Goal: Task Accomplishment & Management: Use online tool/utility

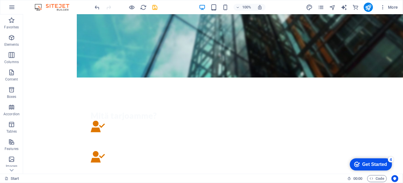
scroll to position [278, 0]
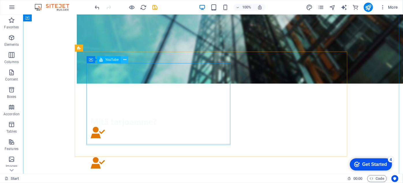
click at [125, 61] on icon at bounding box center [124, 60] width 3 height 6
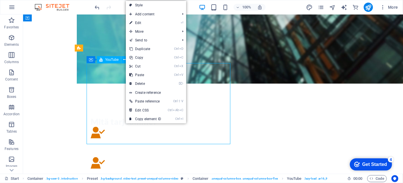
click at [112, 61] on span "YouTube" at bounding box center [112, 59] width 14 height 3
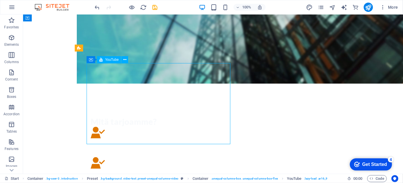
click at [113, 57] on div "YouTube" at bounding box center [109, 59] width 24 height 7
click at [114, 60] on button at bounding box center [116, 59] width 7 height 7
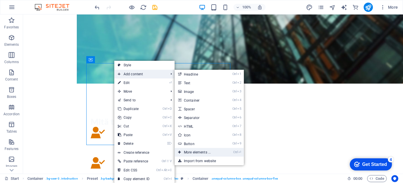
click at [186, 149] on link "Ctrl ⏎ More elements ..." at bounding box center [199, 152] width 48 height 9
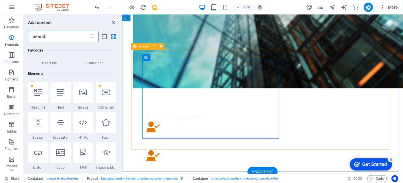
scroll to position [62, 0]
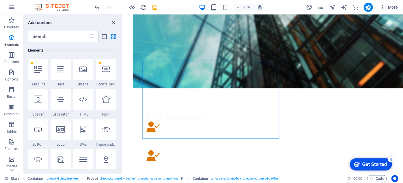
drag, startPoint x: 120, startPoint y: 46, endPoint x: 121, endPoint y: 51, distance: 5.5
click at [121, 51] on div "Favorites 1 Star Headline 1 Star Container Elements 1 Star Headline 1 Star Text…" at bounding box center [72, 105] width 99 height 127
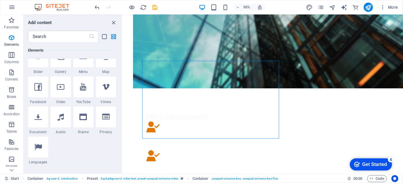
scroll to position [154, 0]
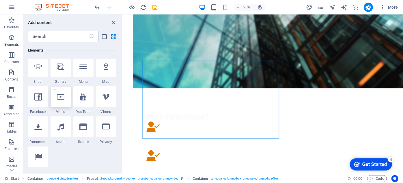
click at [66, 94] on div at bounding box center [61, 96] width 20 height 21
select select "%"
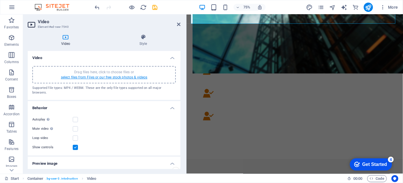
click at [110, 77] on link "select files from Files or our free stock photos & videos" at bounding box center [104, 77] width 87 height 4
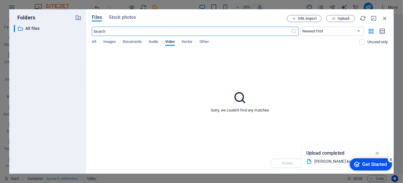
scroll to position [254, 0]
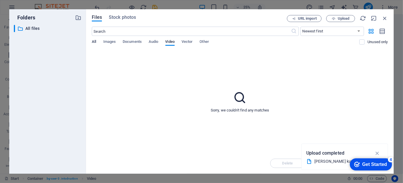
click at [95, 42] on span "All" at bounding box center [94, 42] width 4 height 8
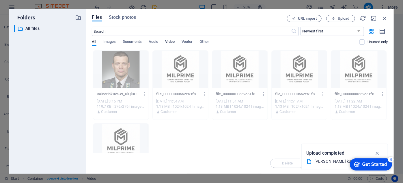
click at [171, 40] on span "Video" at bounding box center [170, 42] width 9 height 8
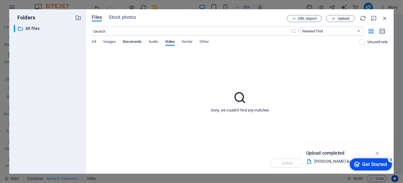
click at [129, 40] on span "Documents" at bounding box center [132, 42] width 19 height 8
click at [172, 42] on span "Video" at bounding box center [170, 42] width 9 height 8
click at [92, 40] on span "All" at bounding box center [94, 42] width 4 height 8
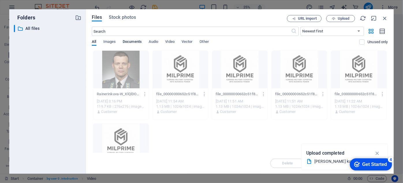
click at [139, 41] on span "Documents" at bounding box center [132, 42] width 19 height 8
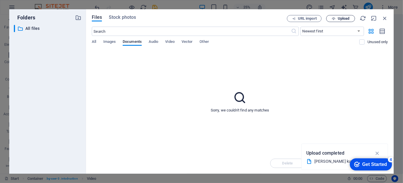
click at [340, 19] on span "Upload" at bounding box center [344, 18] width 12 height 3
click at [170, 43] on span "Video" at bounding box center [170, 42] width 9 height 8
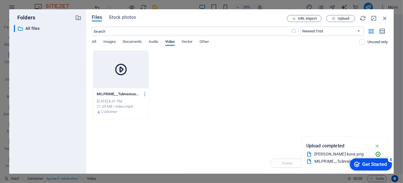
click at [122, 69] on icon at bounding box center [121, 69] width 14 height 14
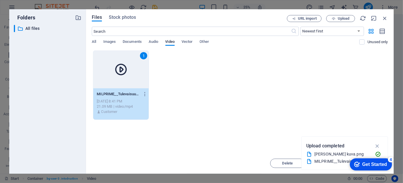
click at [122, 69] on icon at bounding box center [121, 69] width 14 height 14
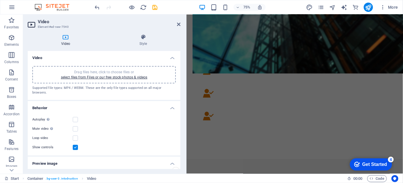
scroll to position [431, 0]
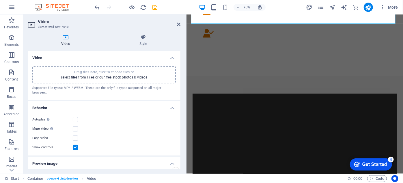
drag, startPoint x: 179, startPoint y: 94, endPoint x: 179, endPoint y: 107, distance: 13.3
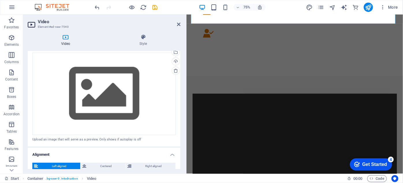
scroll to position [120, 0]
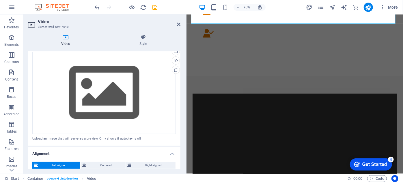
drag, startPoint x: 179, startPoint y: 114, endPoint x: 179, endPoint y: 102, distance: 11.3
click at [179, 102] on div "Drag files here, click to choose files or select files from Files or our free s…" at bounding box center [104, 96] width 153 height 99
drag, startPoint x: 179, startPoint y: 106, endPoint x: 180, endPoint y: 85, distance: 21.1
click at [180, 85] on div "Video Drag files here, click to choose files or select files from Files or our …" at bounding box center [104, 110] width 153 height 118
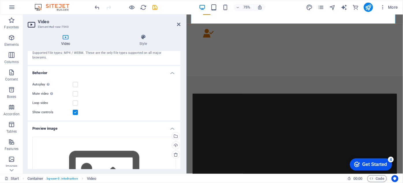
scroll to position [34, 0]
click at [77, 82] on label at bounding box center [75, 84] width 5 height 5
click at [0, 0] on input "Autoplay Autoplay is only available if muted is checked" at bounding box center [0, 0] width 0 height 0
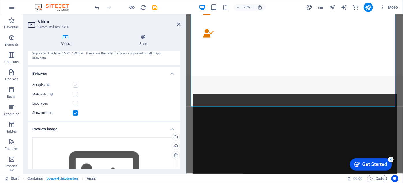
scroll to position [431, 0]
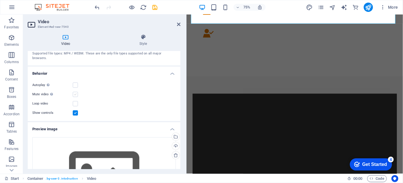
click at [77, 92] on label at bounding box center [75, 94] width 5 height 5
click at [0, 0] on input "Mute video Autoplay will be available if muted is checked" at bounding box center [0, 0] width 0 height 0
click at [77, 82] on label at bounding box center [75, 84] width 5 height 5
click at [0, 0] on input "Autoplay Autoplay is only available if muted is checked" at bounding box center [0, 0] width 0 height 0
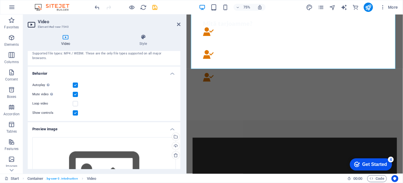
scroll to position [374, 0]
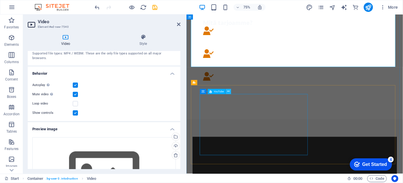
click at [228, 93] on icon at bounding box center [229, 91] width 2 height 5
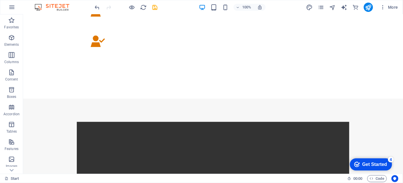
scroll to position [433, 0]
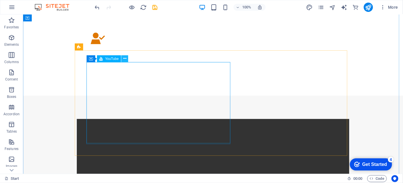
click at [123, 61] on button at bounding box center [124, 58] width 7 height 7
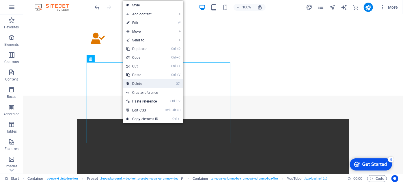
click at [140, 82] on link "⌦ Delete" at bounding box center [142, 83] width 39 height 9
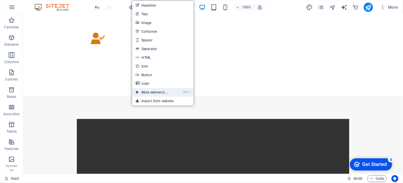
click at [140, 88] on link "Ctrl ⏎ More elements ..." at bounding box center [152, 92] width 40 height 9
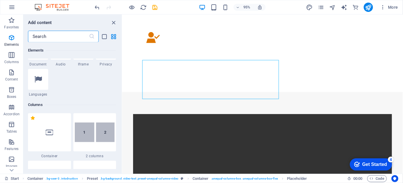
scroll to position [193, 0]
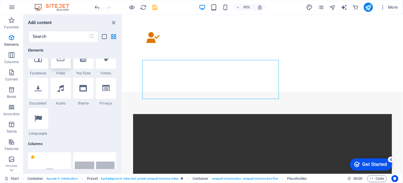
click at [64, 62] on div at bounding box center [61, 58] width 20 height 21
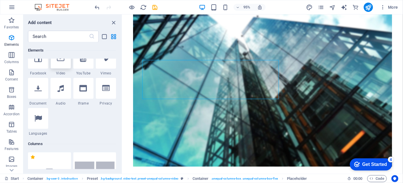
select select "%"
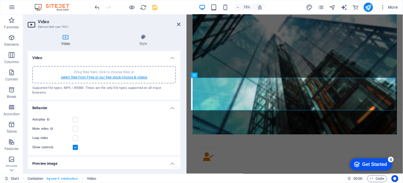
click at [71, 75] on link "select files from Files or our free stock photos & videos" at bounding box center [104, 77] width 87 height 4
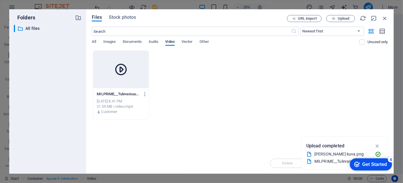
click at [105, 74] on div at bounding box center [120, 70] width 55 height 38
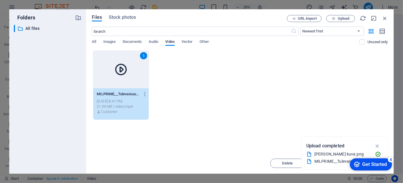
click at [105, 74] on div "1" at bounding box center [120, 70] width 55 height 38
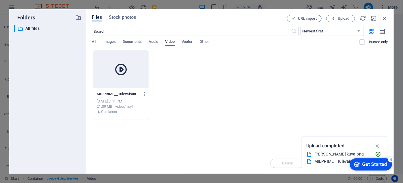
click at [105, 74] on div at bounding box center [120, 70] width 55 height 38
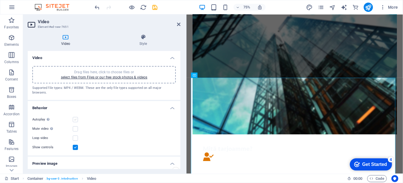
click at [75, 117] on label at bounding box center [75, 119] width 5 height 5
click at [0, 0] on input "Autoplay Autoplay is only available if muted is checked" at bounding box center [0, 0] width 0 height 0
click at [75, 126] on label at bounding box center [75, 128] width 5 height 5
click at [0, 0] on input "Mute video Autoplay will be available if muted is checked" at bounding box center [0, 0] width 0 height 0
click at [75, 117] on label at bounding box center [75, 119] width 5 height 5
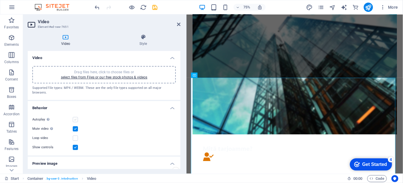
click at [0, 0] on input "Autoplay Autoplay is only available if muted is checked" at bounding box center [0, 0] width 0 height 0
click at [178, 26] on icon at bounding box center [178, 24] width 3 height 5
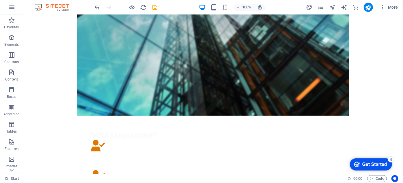
scroll to position [263, 0]
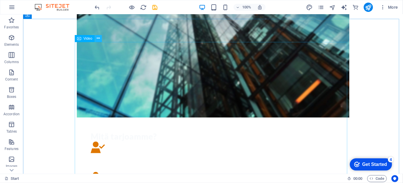
click at [98, 40] on icon at bounding box center [98, 38] width 3 height 6
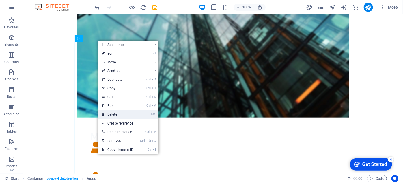
click at [115, 114] on link "⌦ Delete" at bounding box center [117, 114] width 39 height 9
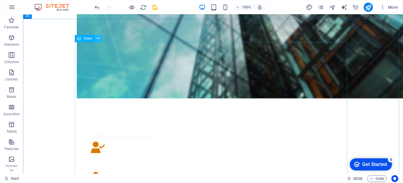
click at [100, 40] on button at bounding box center [98, 38] width 7 height 7
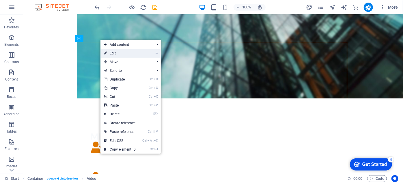
click at [107, 53] on link "⏎ Edit" at bounding box center [120, 53] width 39 height 9
select select "%"
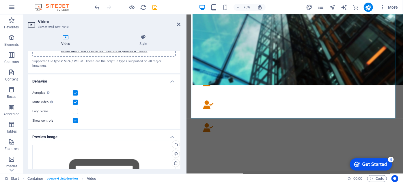
scroll to position [25, 0]
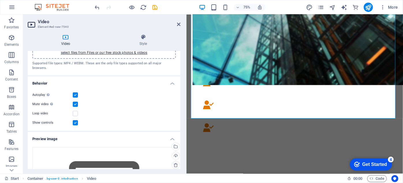
drag, startPoint x: 180, startPoint y: 91, endPoint x: 7, endPoint y: 115, distance: 175.4
click at [74, 92] on label at bounding box center [75, 94] width 5 height 5
click at [0, 0] on input "Autoplay Autoplay is only available if muted is checked" at bounding box center [0, 0] width 0 height 0
click at [179, 26] on icon at bounding box center [178, 24] width 3 height 5
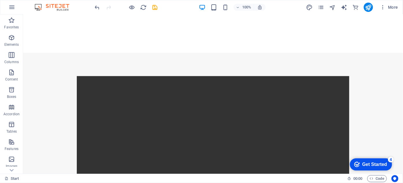
scroll to position [450, 0]
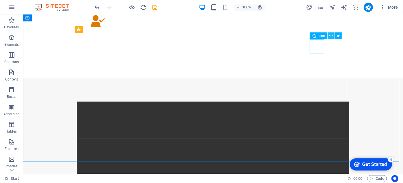
click at [329, 37] on button at bounding box center [331, 35] width 7 height 7
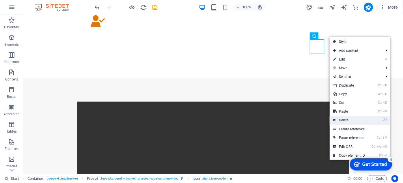
click at [346, 118] on link "⌦ Delete" at bounding box center [349, 120] width 39 height 9
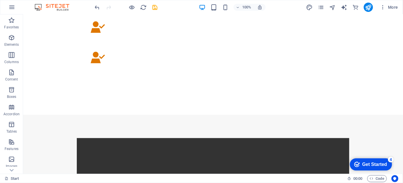
scroll to position [415, 0]
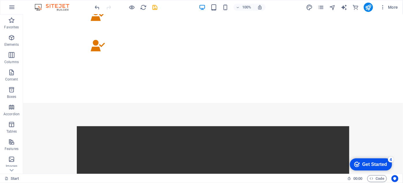
scroll to position [431, 0]
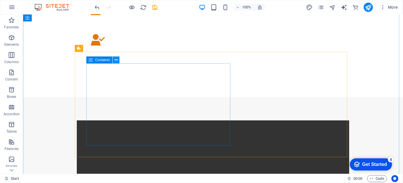
click at [116, 60] on icon at bounding box center [116, 60] width 3 height 6
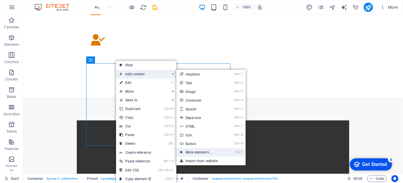
click at [202, 151] on link "Ctrl ⏎ More elements ..." at bounding box center [201, 152] width 48 height 9
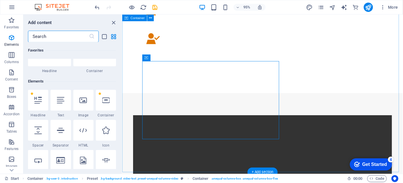
scroll to position [62, 0]
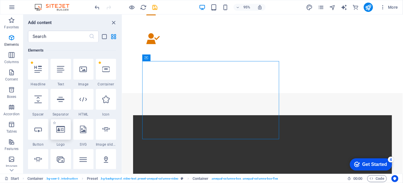
click at [61, 124] on div at bounding box center [61, 129] width 20 height 21
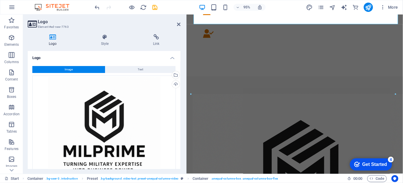
scroll to position [321, 0]
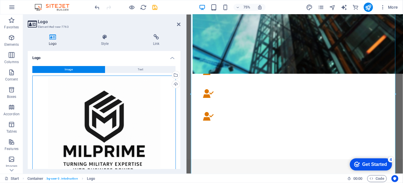
click at [109, 98] on div "Drag files here, click to choose files or select files from Files or our free s…" at bounding box center [104, 133] width 144 height 116
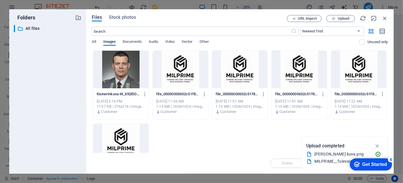
click at [177, 61] on div at bounding box center [180, 70] width 55 height 38
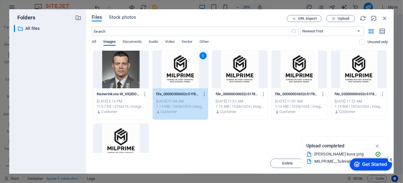
click at [177, 61] on div "1" at bounding box center [180, 70] width 55 height 38
click at [177, 61] on div "Image Text Drag files here, click to choose files or select files from Files or…" at bounding box center [104, 156] width 153 height 191
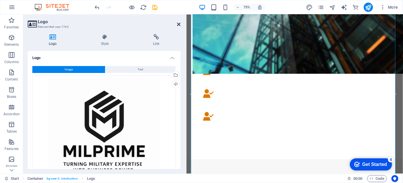
click at [179, 26] on icon at bounding box center [178, 24] width 3 height 5
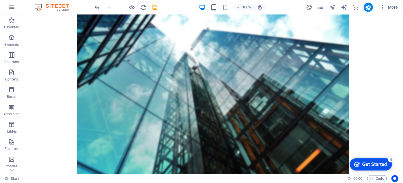
scroll to position [180, 0]
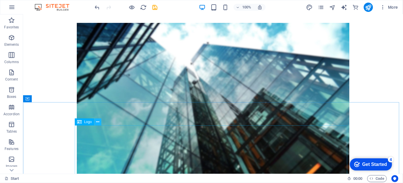
click at [99, 123] on button at bounding box center [97, 121] width 7 height 7
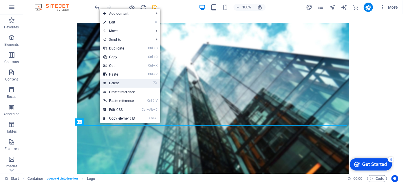
click at [119, 81] on link "⌦ Delete" at bounding box center [119, 83] width 39 height 9
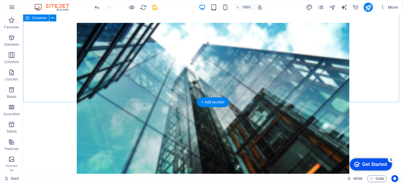
click at [379, 61] on div "MILLPRIME – Puolustusalan asiantuntija Vahvaa tietotaitoa, syvällistä osaamista…" at bounding box center [213, 91] width 380 height 514
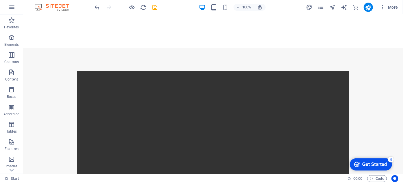
scroll to position [482, 0]
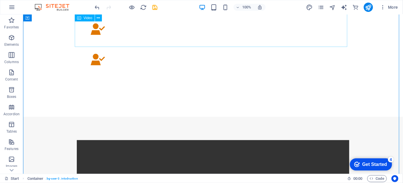
scroll to position [256, 0]
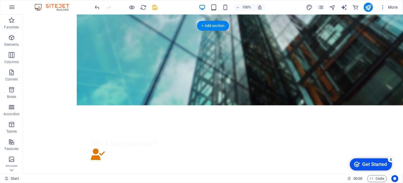
drag, startPoint x: 215, startPoint y: 22, endPoint x: 177, endPoint y: 109, distance: 94.3
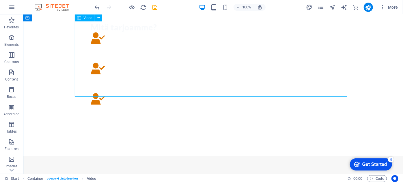
scroll to position [219, 0]
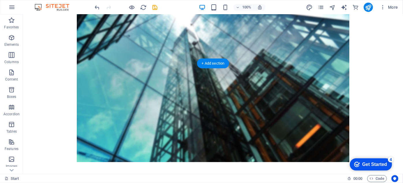
drag, startPoint x: 175, startPoint y: 70, endPoint x: 161, endPoint y: 125, distance: 56.8
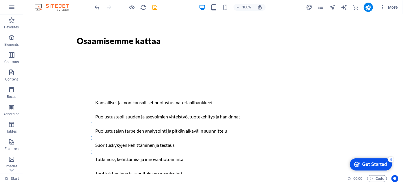
scroll to position [841, 0]
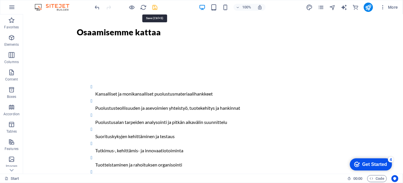
click at [152, 6] on icon "save" at bounding box center [155, 7] width 7 height 7
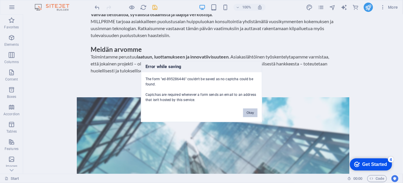
click at [247, 110] on button "Okay" at bounding box center [250, 112] width 14 height 9
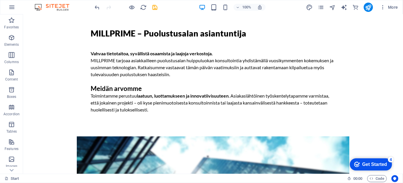
scroll to position [62, 0]
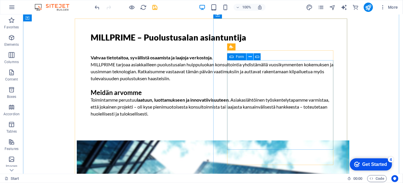
click at [249, 58] on icon at bounding box center [250, 57] width 3 height 6
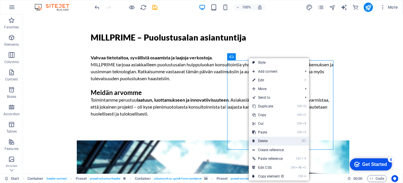
click at [265, 140] on link "⌦ Delete" at bounding box center [268, 140] width 39 height 9
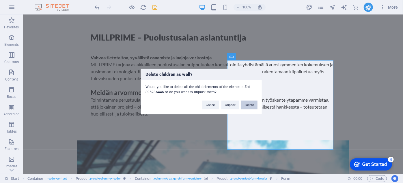
click at [248, 104] on button "Delete" at bounding box center [250, 105] width 16 height 9
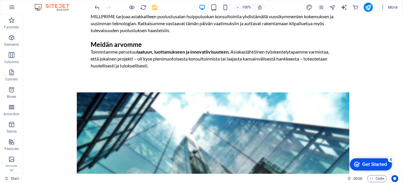
scroll to position [94, 0]
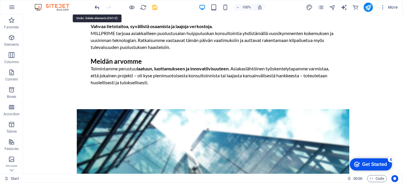
click at [96, 7] on icon "undo" at bounding box center [97, 7] width 7 height 7
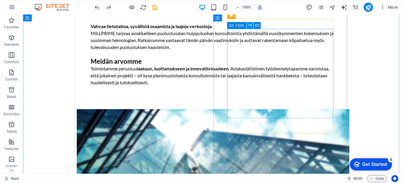
click at [250, 26] on icon at bounding box center [250, 25] width 3 height 6
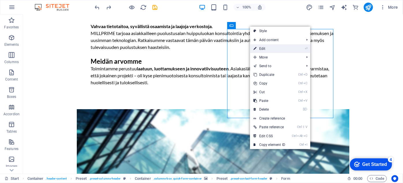
click at [260, 47] on link "⏎ Edit" at bounding box center [269, 48] width 39 height 9
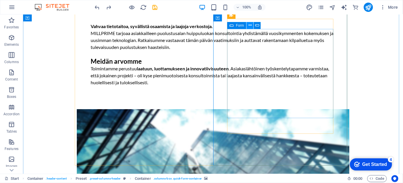
click at [248, 25] on button at bounding box center [250, 25] width 7 height 7
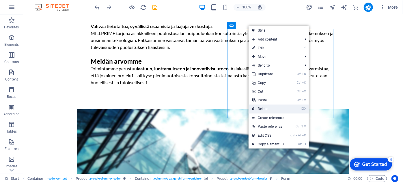
click at [264, 109] on link "⌦ Delete" at bounding box center [268, 108] width 39 height 9
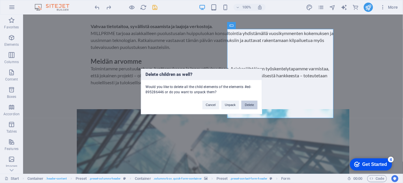
click at [245, 104] on button "Delete" at bounding box center [250, 105] width 16 height 9
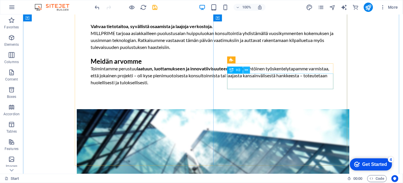
click at [245, 71] on icon at bounding box center [246, 70] width 3 height 6
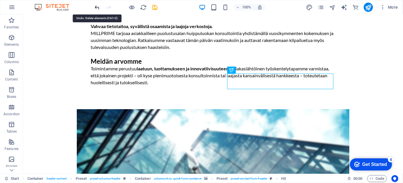
click at [97, 5] on icon "undo" at bounding box center [97, 7] width 7 height 7
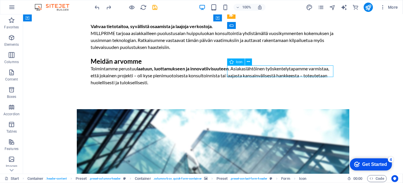
drag, startPoint x: 227, startPoint y: 70, endPoint x: 231, endPoint y: 71, distance: 3.2
click at [246, 62] on button at bounding box center [248, 61] width 7 height 7
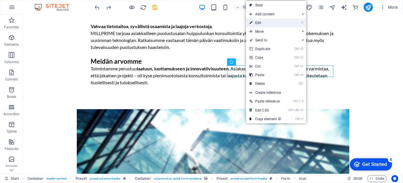
click at [257, 23] on link "⏎ Edit" at bounding box center [265, 22] width 39 height 9
select select "xMidYMid"
select select "px"
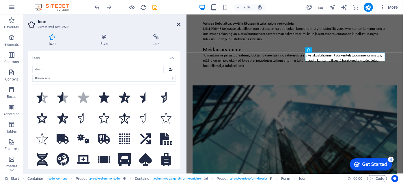
click at [179, 23] on icon at bounding box center [178, 24] width 3 height 5
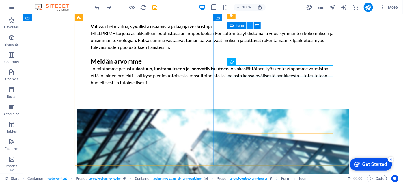
click at [250, 25] on icon at bounding box center [250, 25] width 3 height 6
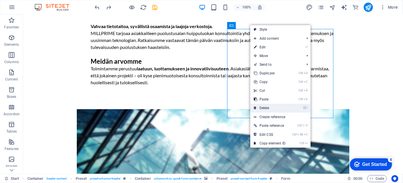
click at [262, 105] on link "⌦ Delete" at bounding box center [270, 107] width 39 height 9
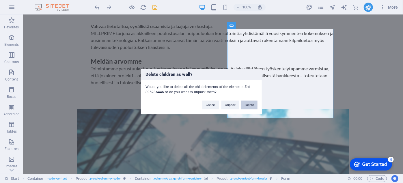
click at [249, 102] on button "Delete" at bounding box center [250, 105] width 16 height 9
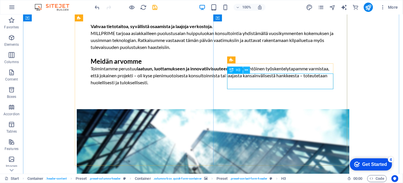
click at [248, 69] on icon at bounding box center [246, 70] width 3 height 6
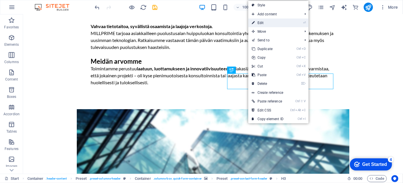
click at [264, 23] on link "⏎ Edit" at bounding box center [268, 22] width 39 height 9
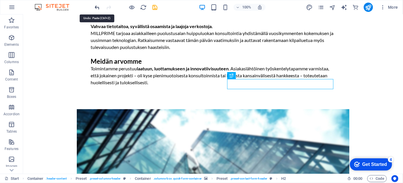
click at [96, 8] on icon "undo" at bounding box center [97, 7] width 7 height 7
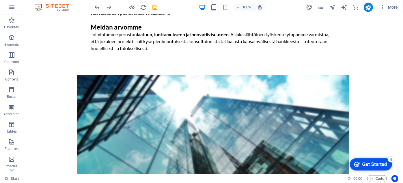
scroll to position [118, 0]
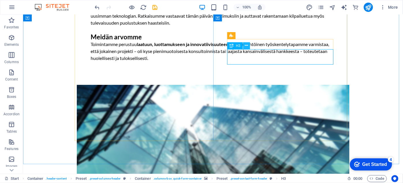
click at [245, 48] on icon at bounding box center [246, 45] width 3 height 6
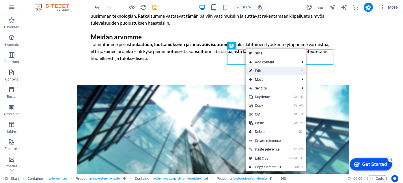
click at [257, 69] on link "⏎ Edit" at bounding box center [265, 70] width 39 height 9
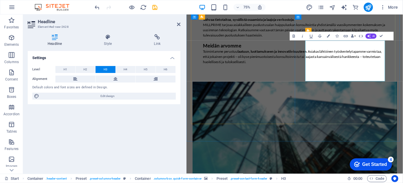
scroll to position [95, 0]
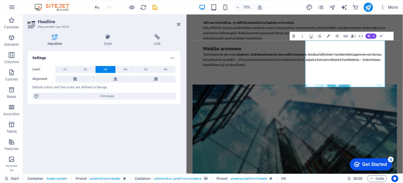
click at [339, 36] on icon "button" at bounding box center [337, 36] width 3 height 3
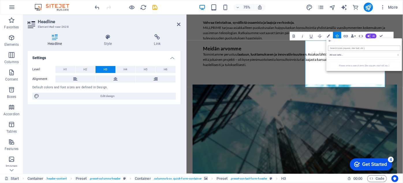
click at [340, 49] on input "search" at bounding box center [365, 48] width 73 height 5
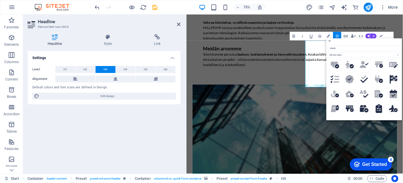
scroll to position [195, 0]
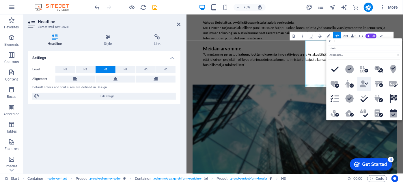
type input "check"
click at [363, 77] on button ".fa-secondary{opacity:.4}" at bounding box center [365, 84] width 14 height 14
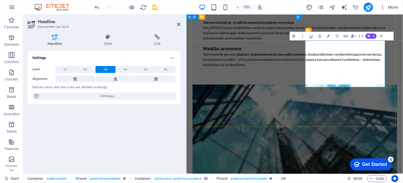
click at [337, 35] on icon "button" at bounding box center [337, 36] width 3 height 3
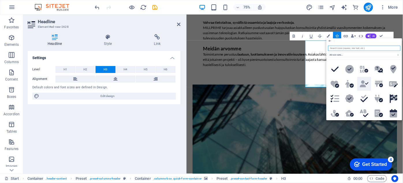
click at [364, 81] on icon at bounding box center [363, 83] width 6 height 7
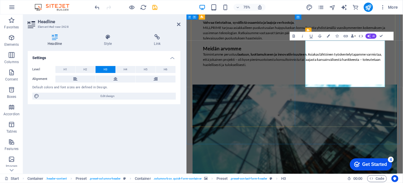
click at [339, 34] on button "Icons" at bounding box center [337, 36] width 8 height 9
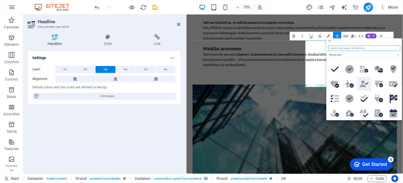
click at [366, 81] on icon ".fa-secondary{opacity:.4}" at bounding box center [364, 83] width 9 height 7
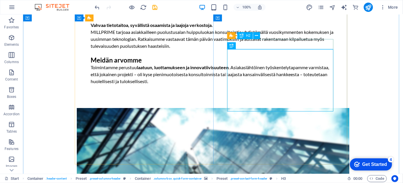
click at [256, 36] on icon at bounding box center [256, 36] width 3 height 6
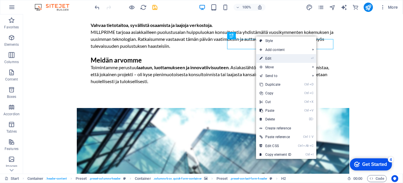
click at [269, 58] on link "⏎ Edit" at bounding box center [275, 58] width 39 height 9
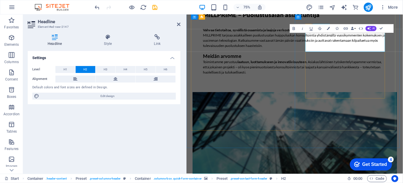
scroll to position [90, 0]
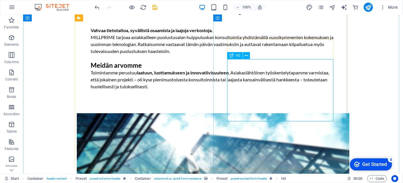
click at [245, 57] on icon at bounding box center [246, 56] width 3 height 6
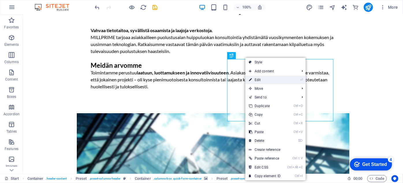
click at [257, 77] on link "⏎ Edit" at bounding box center [265, 79] width 39 height 9
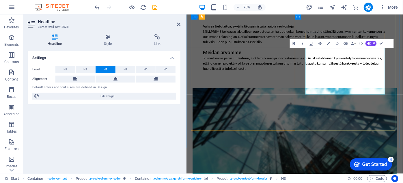
drag, startPoint x: 351, startPoint y: 65, endPoint x: 347, endPoint y: 64, distance: 4.7
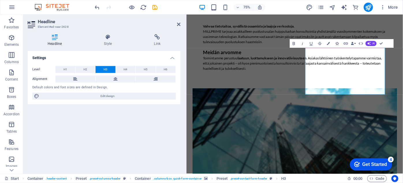
click at [338, 45] on icon "button" at bounding box center [337, 43] width 3 height 3
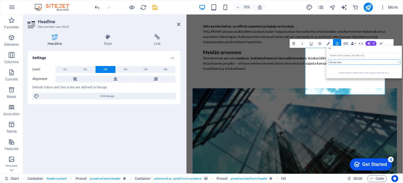
click at [398, 64] on select "All icon sets... IcoFont Ionicons FontAwesome Brands FontAwesome Duotone FontAw…" at bounding box center [365, 62] width 73 height 5
click at [398, 63] on select "All icon sets... IcoFont Ionicons FontAwesome Brands FontAwesome Duotone FontAw…" at bounding box center [365, 62] width 73 height 5
click at [112, 41] on h4 "Style" at bounding box center [109, 40] width 50 height 12
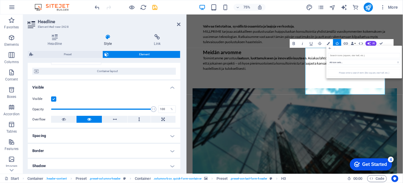
scroll to position [0, 0]
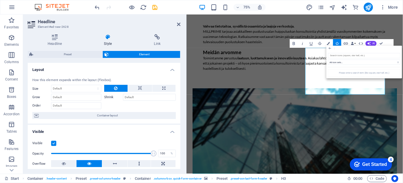
drag, startPoint x: 180, startPoint y: 70, endPoint x: 4, endPoint y: 68, distance: 176.0
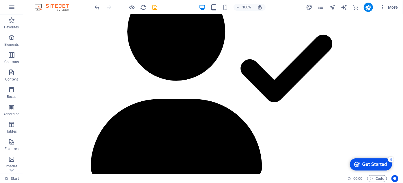
scroll to position [452, 0]
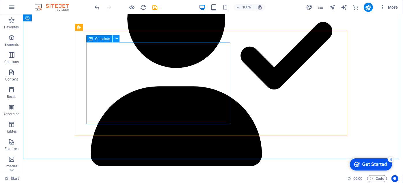
click at [116, 40] on icon at bounding box center [116, 39] width 3 height 6
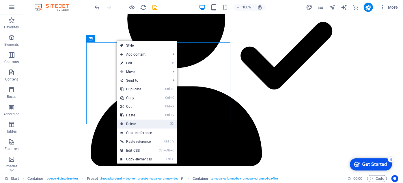
click at [135, 122] on link "⌦ Delete" at bounding box center [136, 123] width 39 height 9
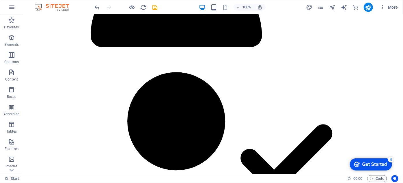
scroll to position [798, 0]
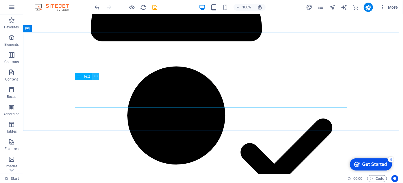
click at [97, 77] on icon at bounding box center [95, 76] width 3 height 6
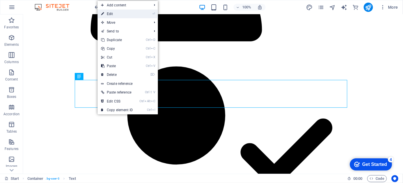
click at [116, 13] on link "⏎ Edit" at bounding box center [117, 14] width 39 height 9
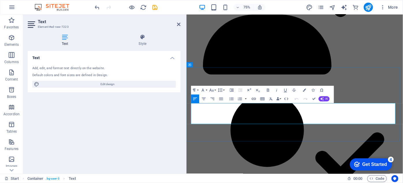
click at [178, 25] on icon at bounding box center [178, 24] width 3 height 5
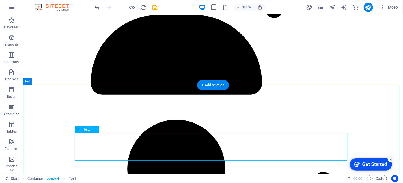
click at [95, 130] on icon at bounding box center [95, 129] width 3 height 6
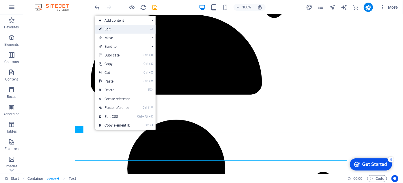
click at [113, 28] on link "⏎ Edit" at bounding box center [114, 29] width 39 height 9
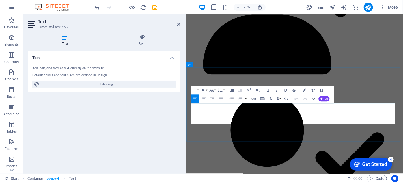
click at [179, 24] on icon at bounding box center [178, 24] width 3 height 5
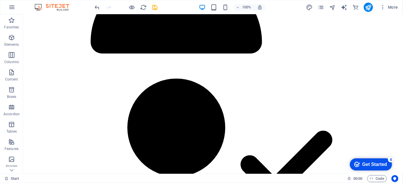
scroll to position [798, 0]
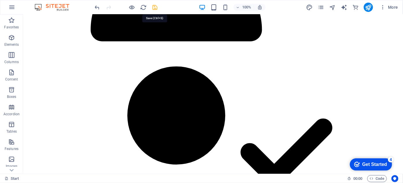
click at [156, 8] on icon "save" at bounding box center [155, 7] width 7 height 7
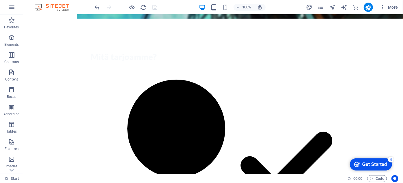
scroll to position [335, 0]
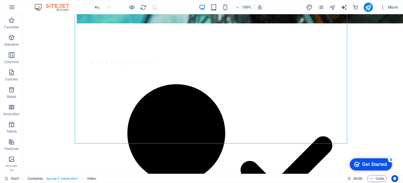
scroll to position [331, 0]
